Goal: Information Seeking & Learning: Learn about a topic

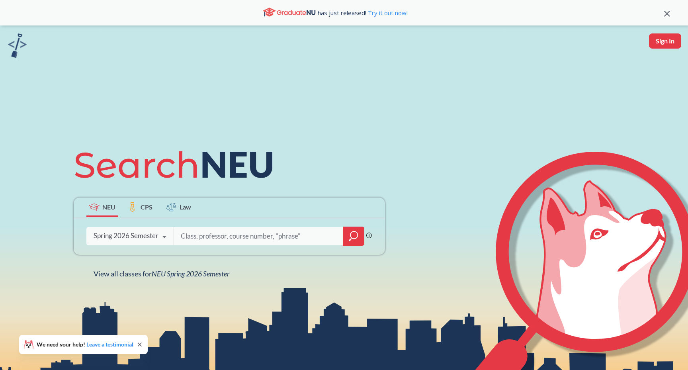
click at [155, 234] on div "Spring 2026 Semester" at bounding box center [126, 235] width 65 height 9
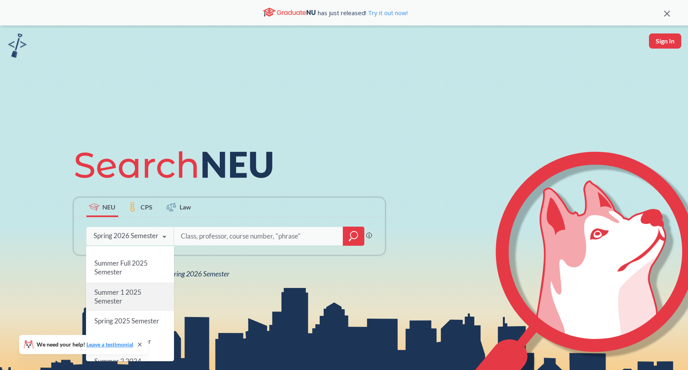
scroll to position [78, 0]
click at [150, 297] on div "Spring 2025 Semester" at bounding box center [130, 304] width 88 height 20
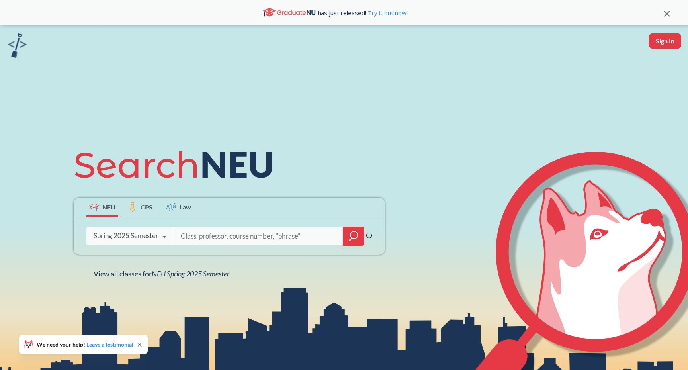
click at [218, 239] on input "search" at bounding box center [259, 236] width 158 height 17
type input "cs320"
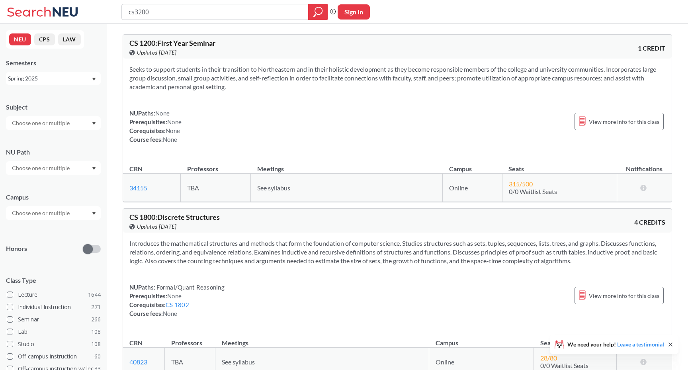
type input "cs3200"
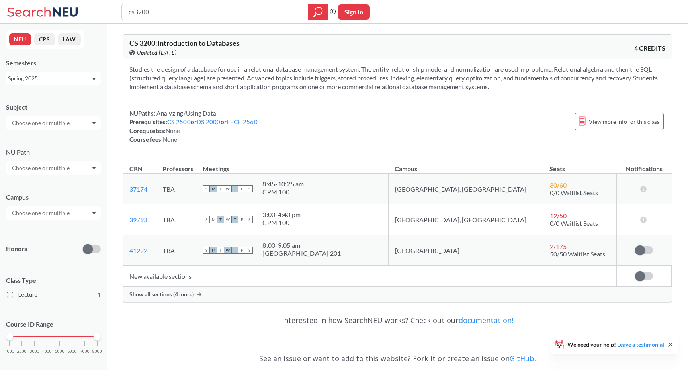
click at [327, 166] on th "Meetings" at bounding box center [292, 164] width 192 height 17
click at [330, 278] on td "New available sections" at bounding box center [370, 276] width 494 height 21
click at [331, 284] on td "New available sections" at bounding box center [370, 276] width 494 height 21
click at [331, 288] on div "Show all sections (4 more)" at bounding box center [397, 294] width 549 height 15
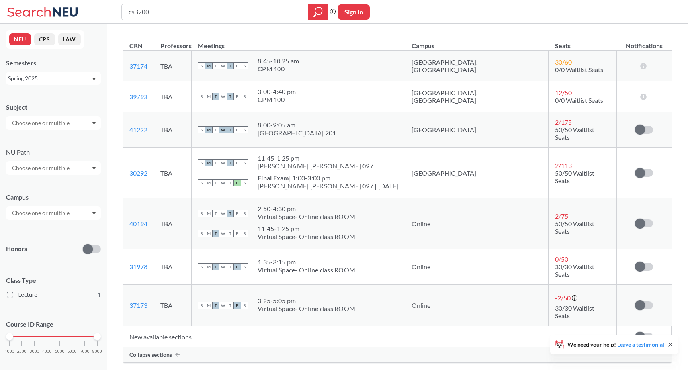
scroll to position [124, 0]
click at [333, 257] on div "1:35 - 3:15 pm" at bounding box center [307, 261] width 98 height 8
